Goal: Task Accomplishment & Management: Manage account settings

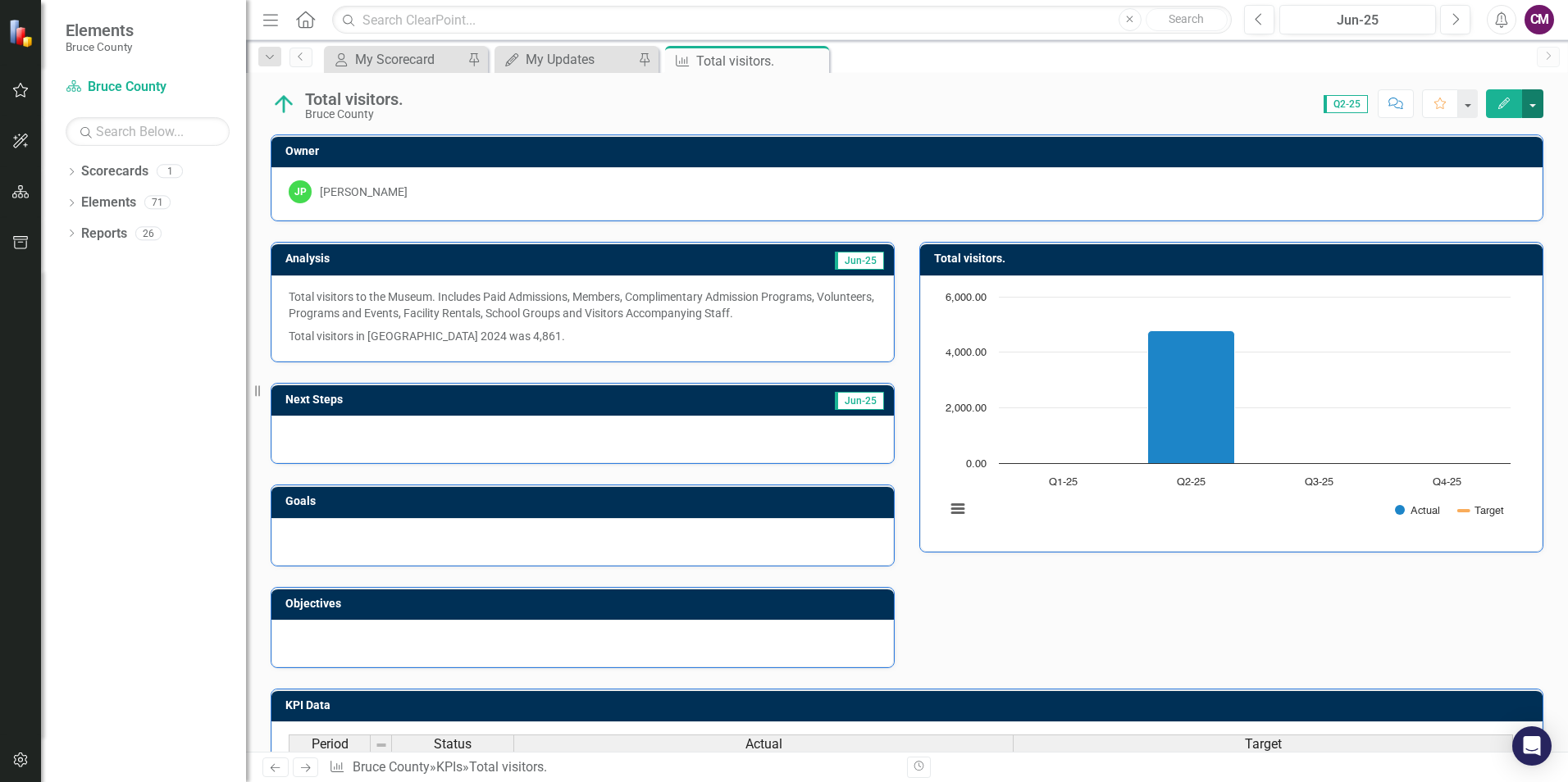
click at [1528, 105] on button "button" at bounding box center [1533, 104] width 21 height 28
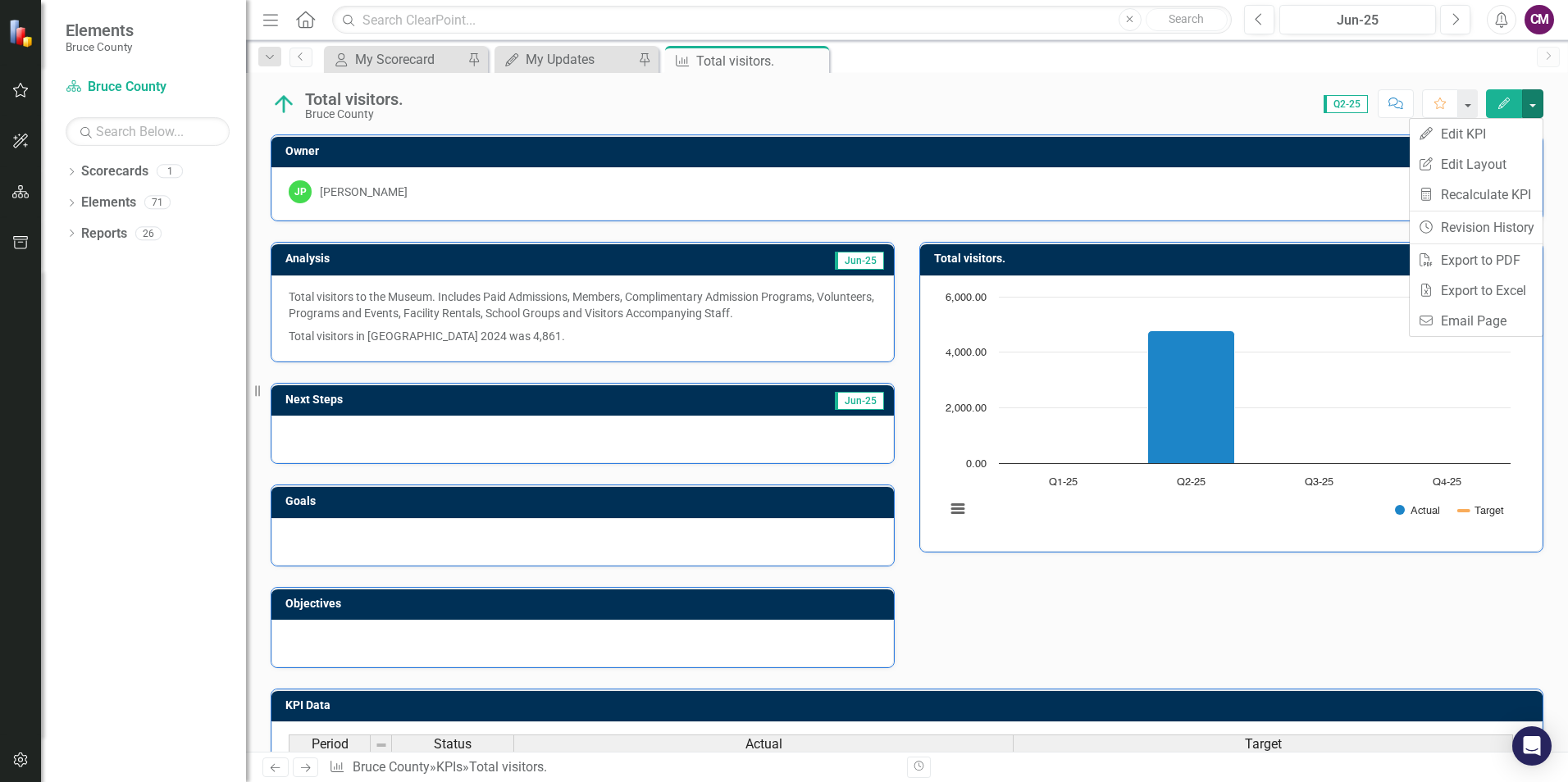
click at [1211, 96] on div "Score: N/A Q2-25 Completed Comment Favorite Edit" at bounding box center [976, 104] width 1131 height 28
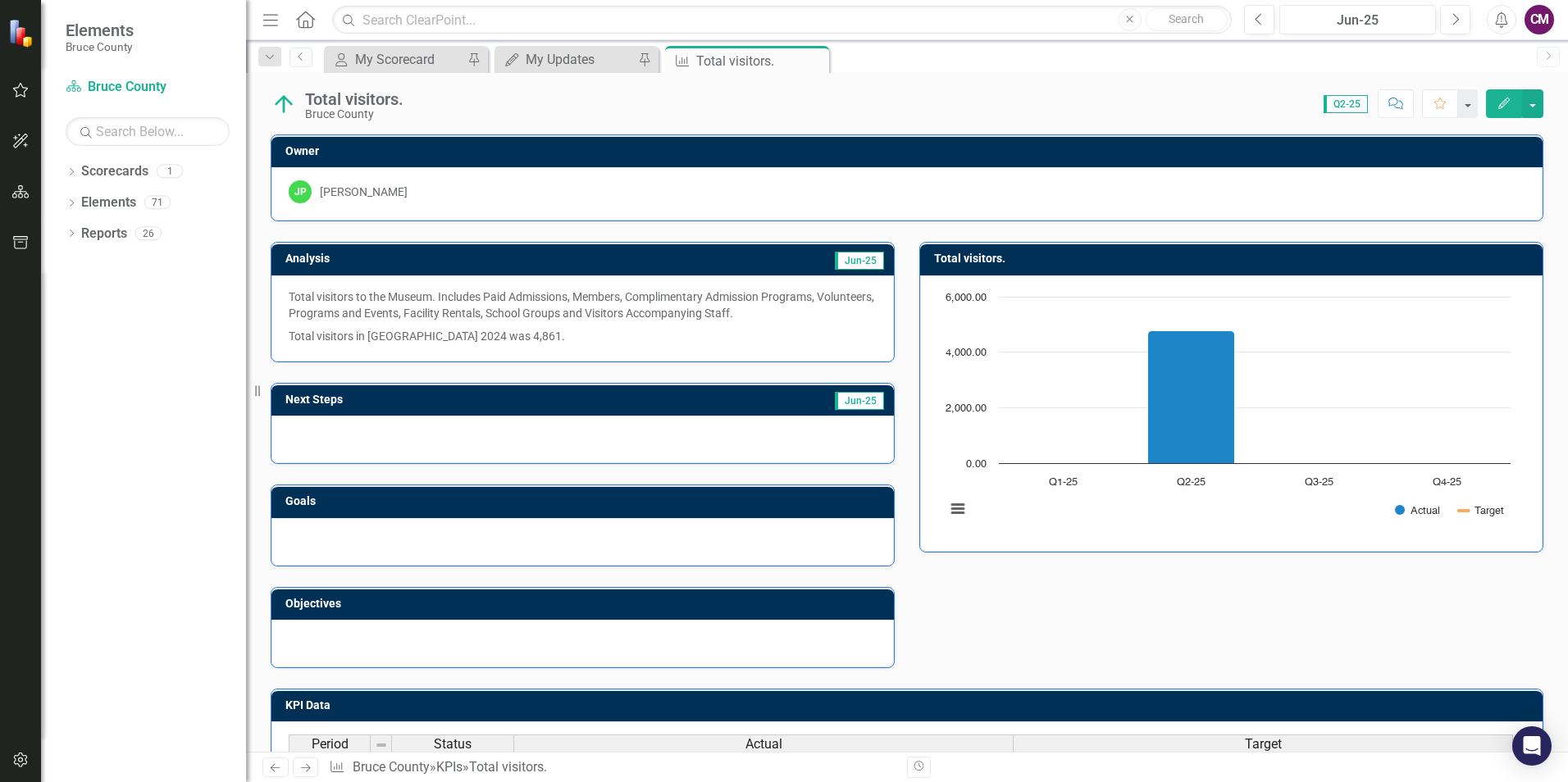
click at [272, 18] on icon "Menu" at bounding box center [271, 19] width 21 height 17
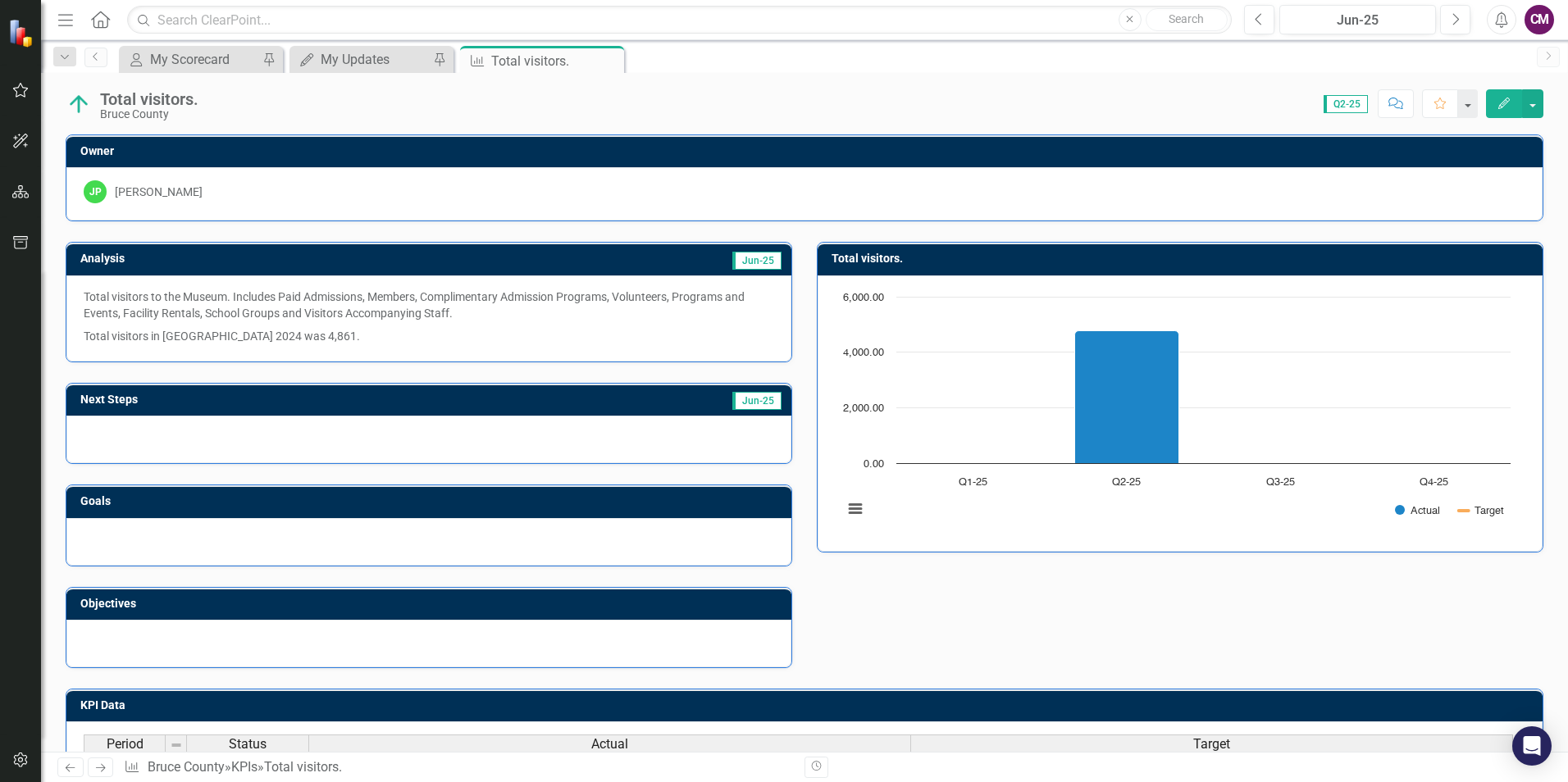
click at [111, 23] on icon "Home" at bounding box center [100, 19] width 21 height 17
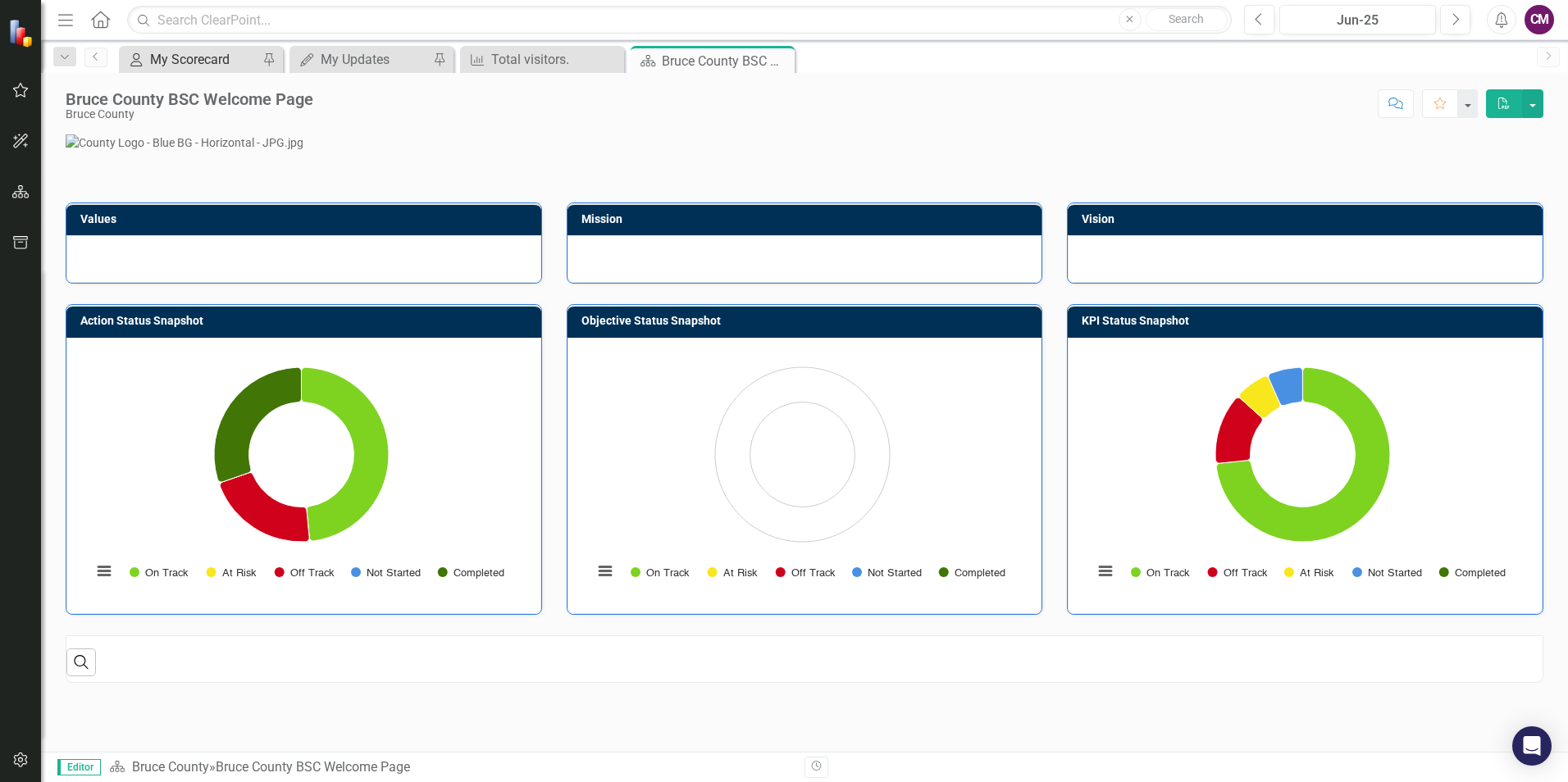
click at [232, 50] on div "My Scorecard" at bounding box center [204, 59] width 108 height 20
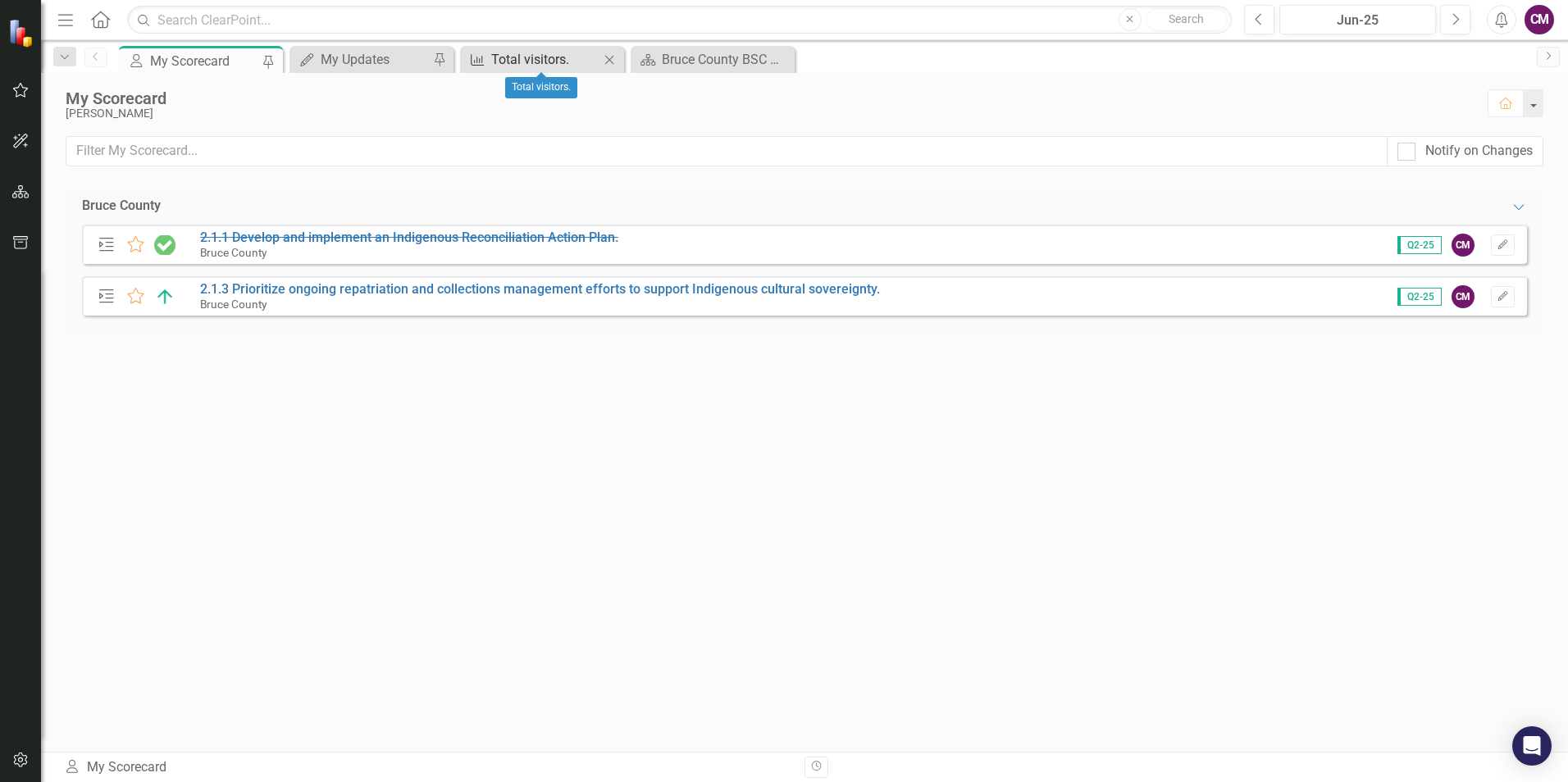
click at [523, 62] on div "Total visitors." at bounding box center [545, 59] width 108 height 20
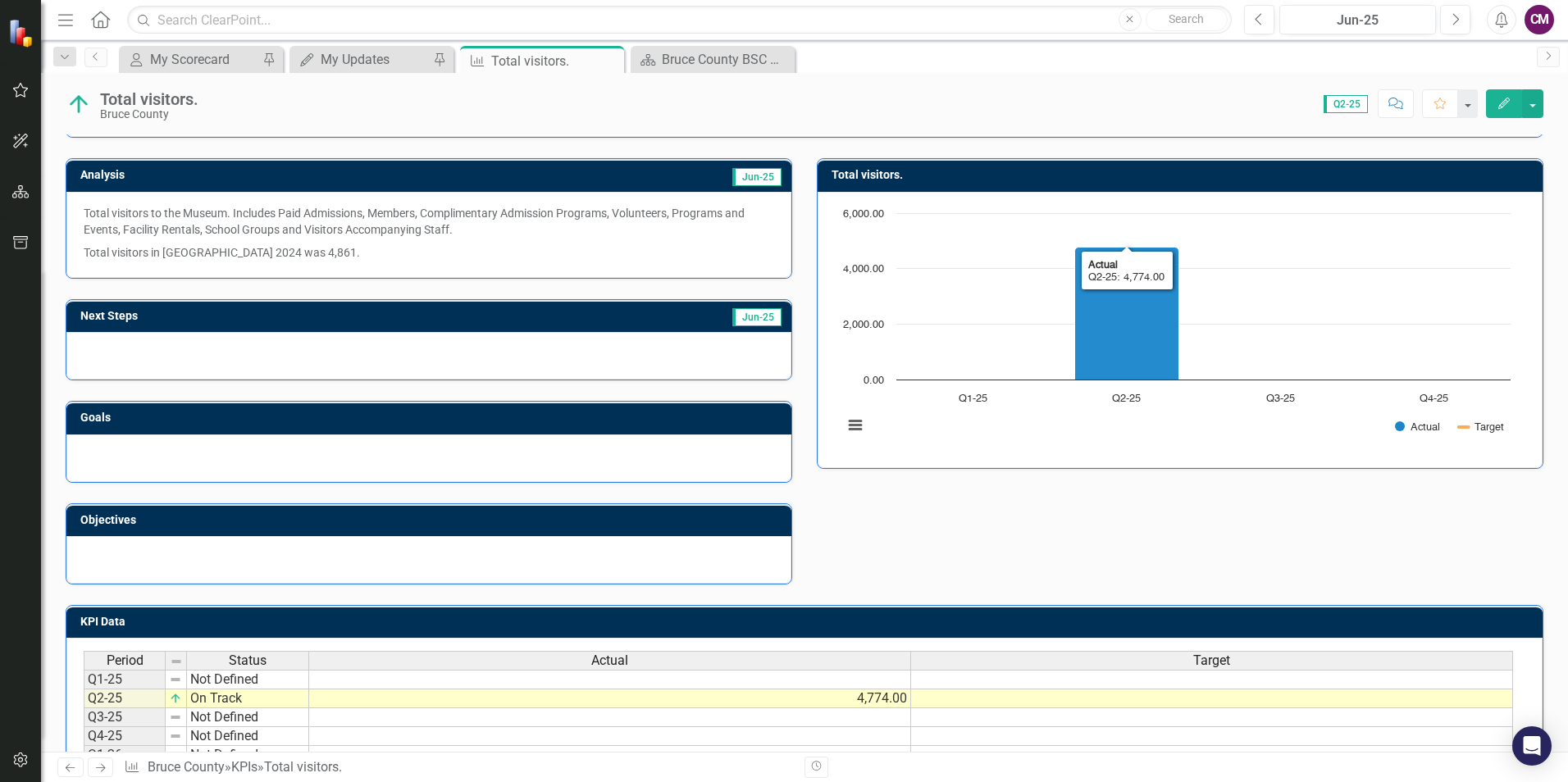
scroll to position [196, 0]
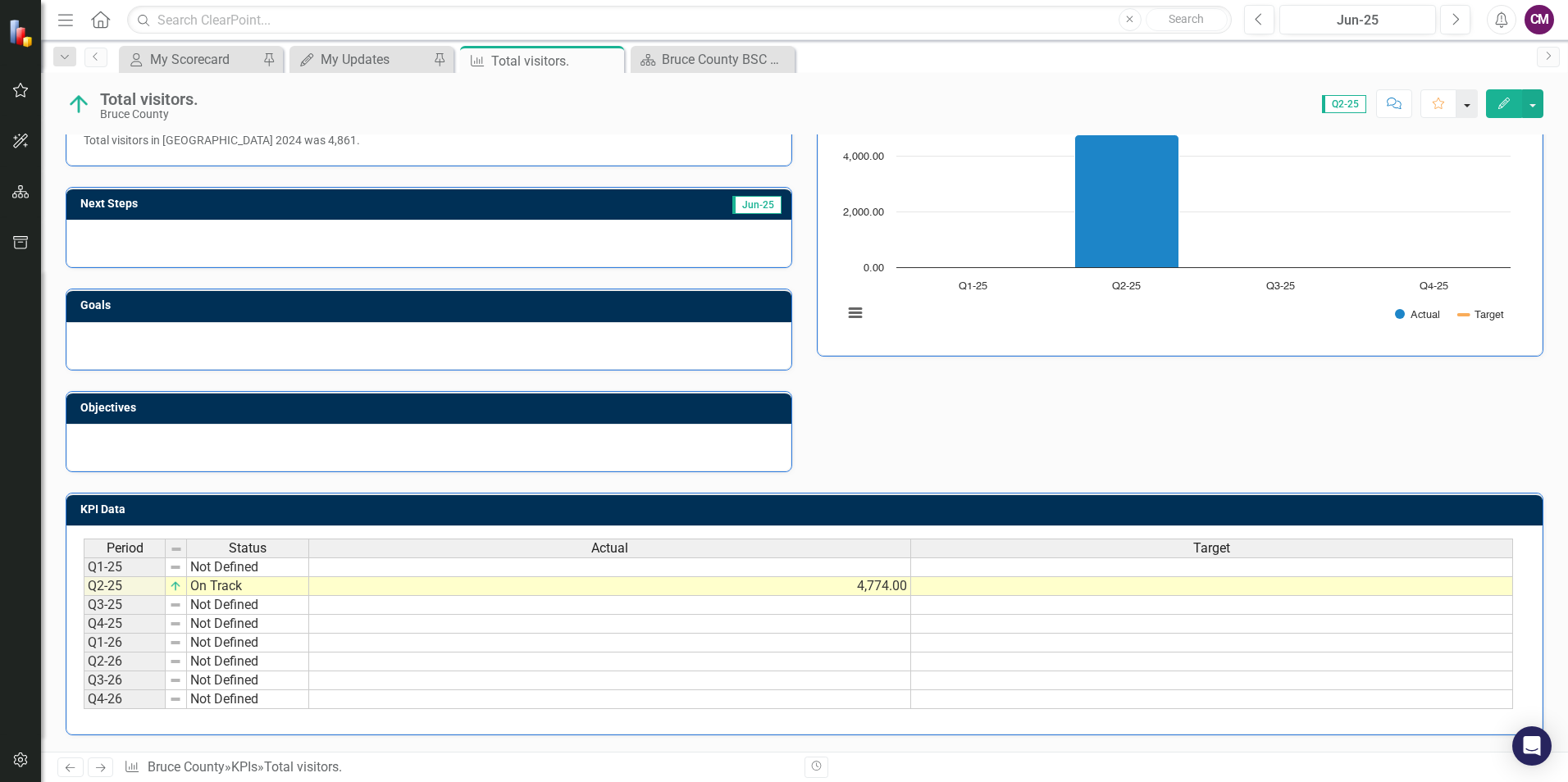
click at [1469, 100] on button "button" at bounding box center [1466, 104] width 21 height 28
click at [1388, 103] on icon "Comment" at bounding box center [1395, 103] width 15 height 12
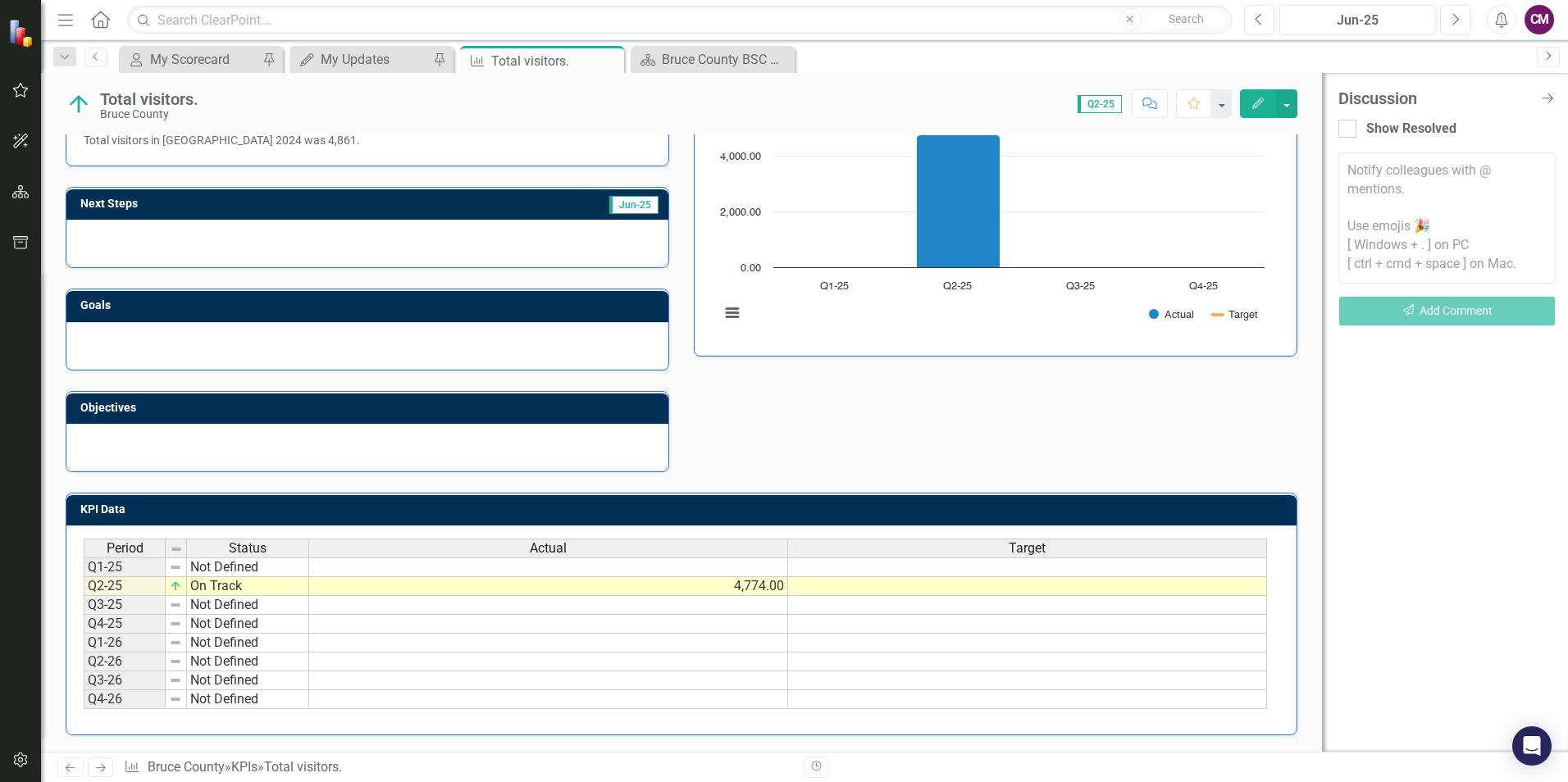
click at [1550, 58] on icon "Next" at bounding box center [1548, 55] width 13 height 10
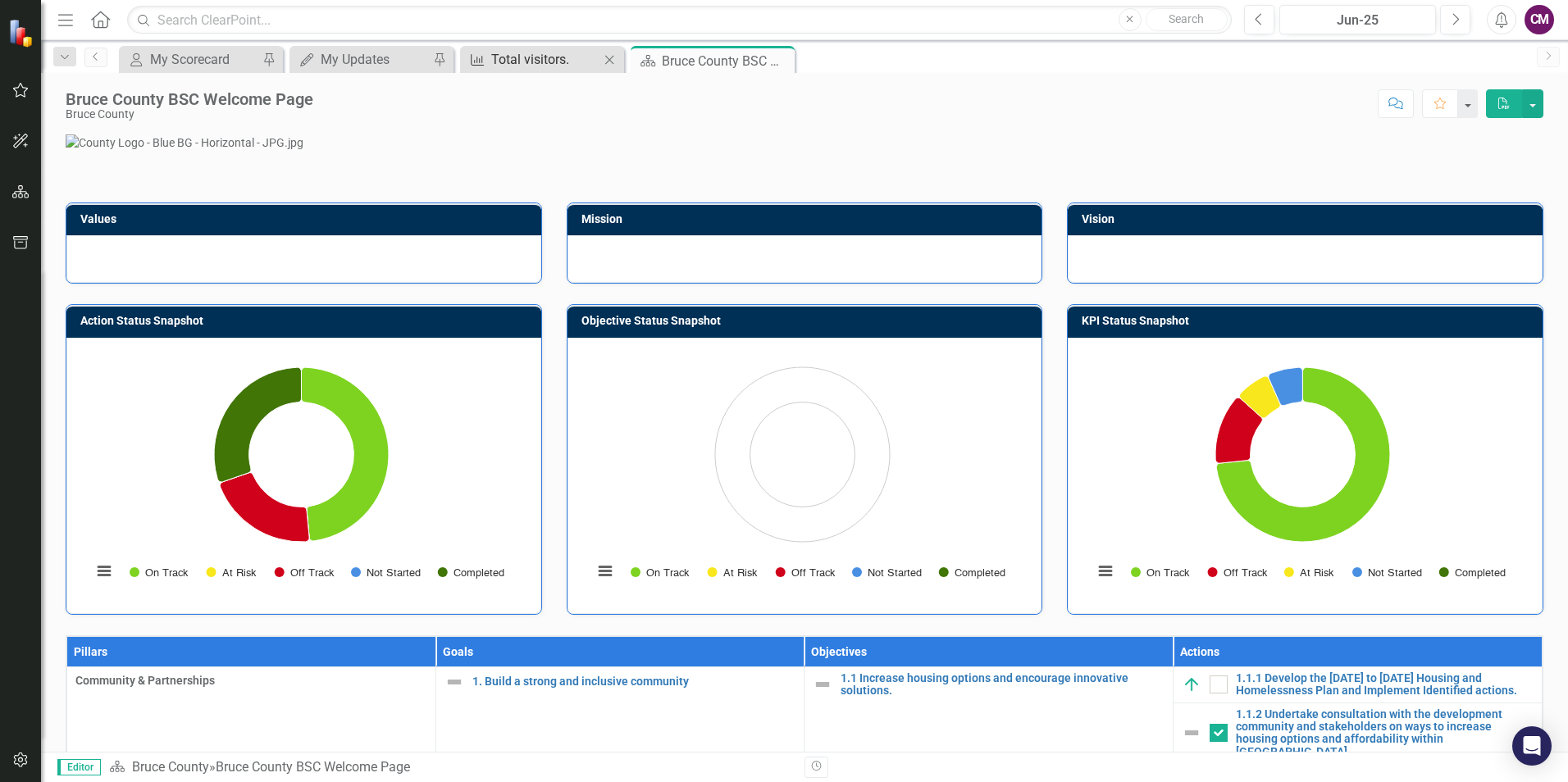
click at [558, 55] on div "Total visitors." at bounding box center [545, 59] width 108 height 20
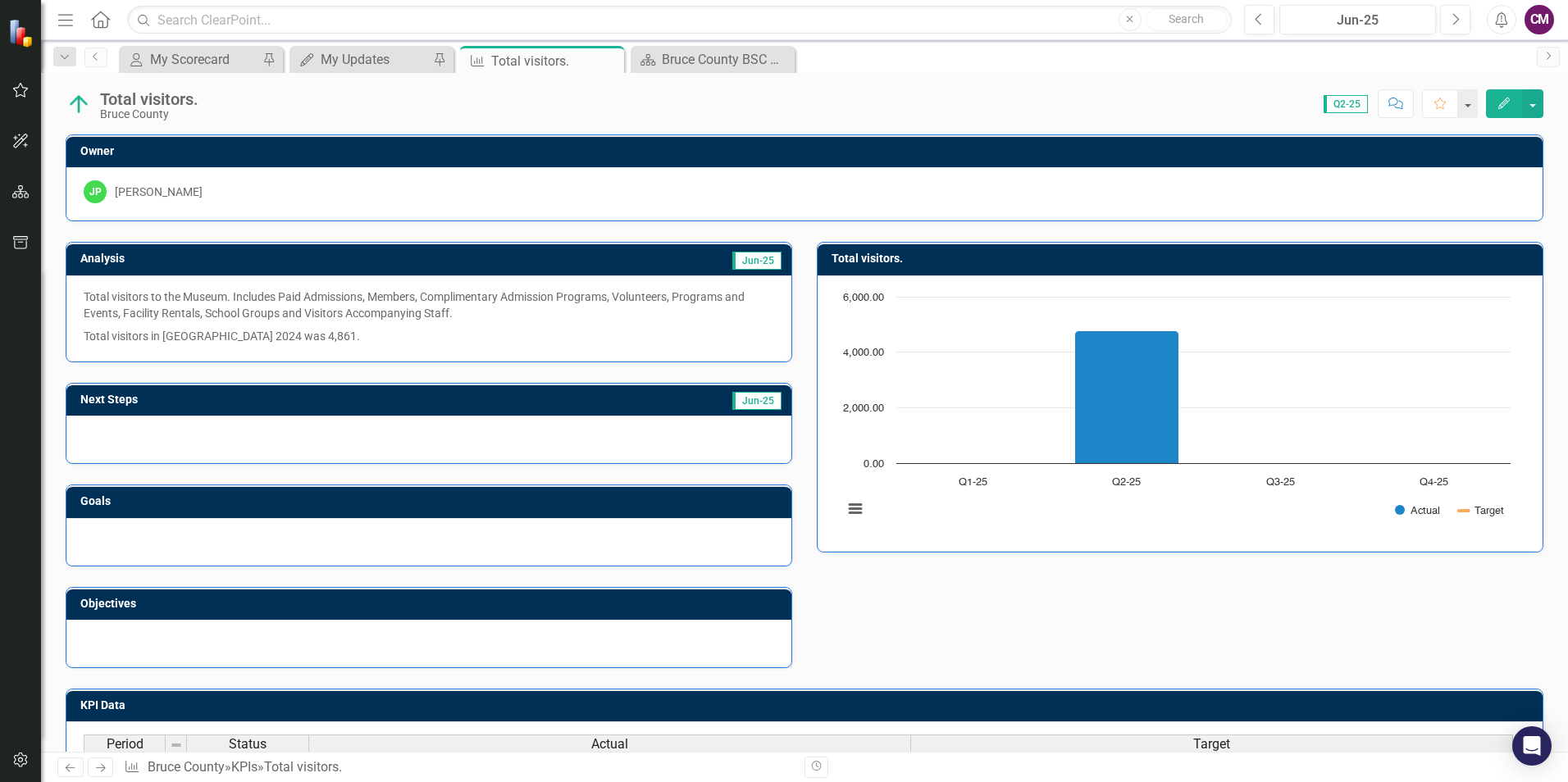
click at [749, 261] on span "Jun-25" at bounding box center [757, 261] width 50 height 18
click at [61, 22] on icon "Menu" at bounding box center [65, 19] width 21 height 17
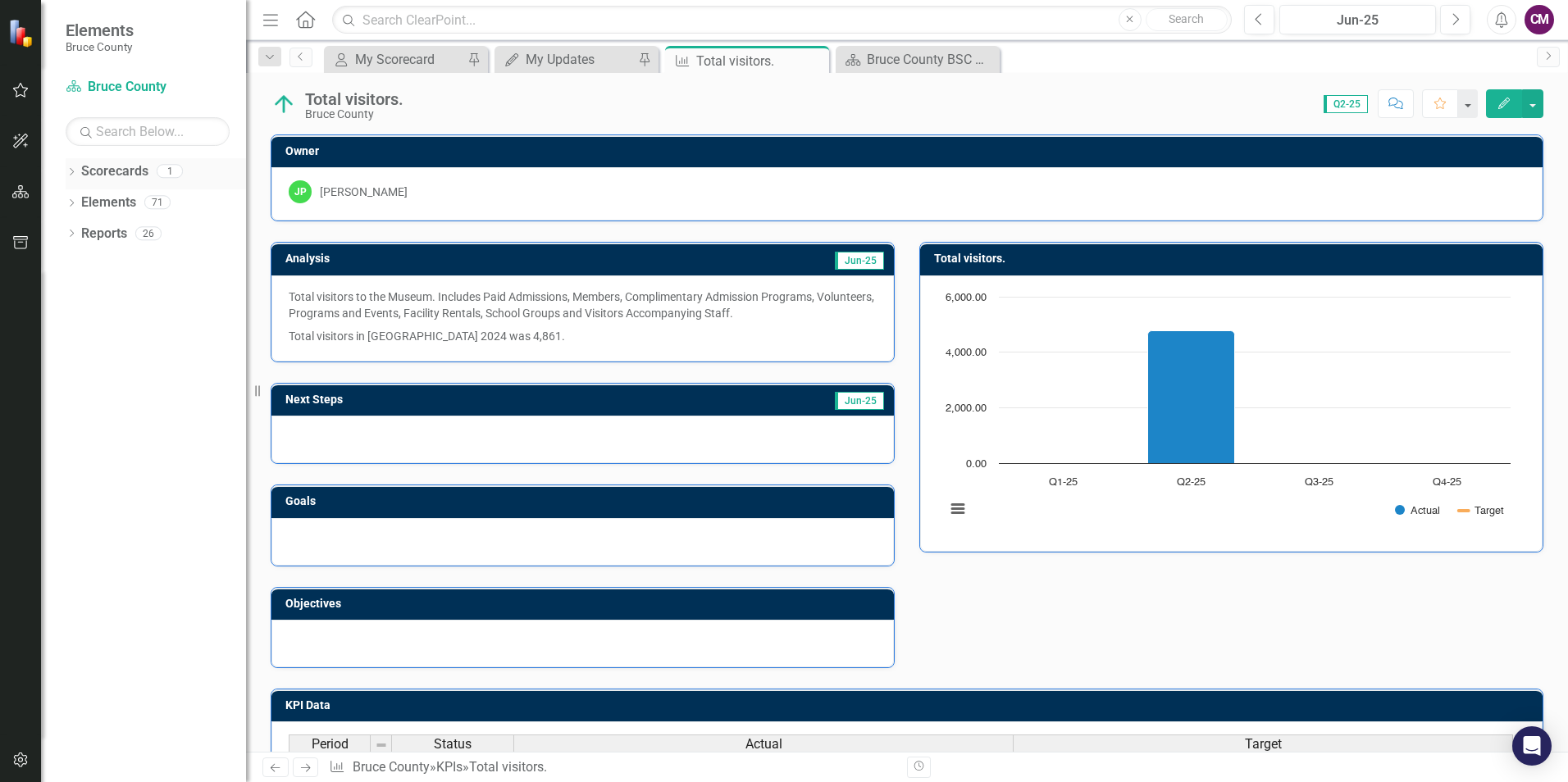
click at [128, 171] on link "Scorecards" at bounding box center [115, 172] width 67 height 19
